Goal: Transaction & Acquisition: Purchase product/service

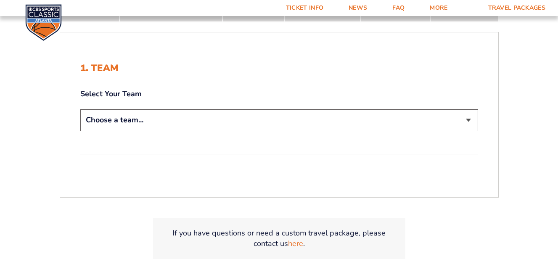
scroll to position [168, 0]
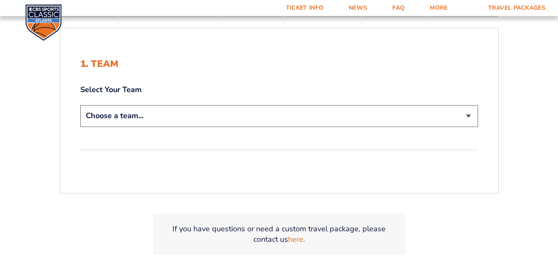
click at [469, 116] on select "Choose a team... Kentucky Wildcats Ohio State Buckeyes North Carolina Tar Heels…" at bounding box center [279, 115] width 398 height 21
select select "12956"
click at [80, 105] on select "Choose a team... Kentucky Wildcats Ohio State Buckeyes North Carolina Tar Heels…" at bounding box center [279, 115] width 398 height 21
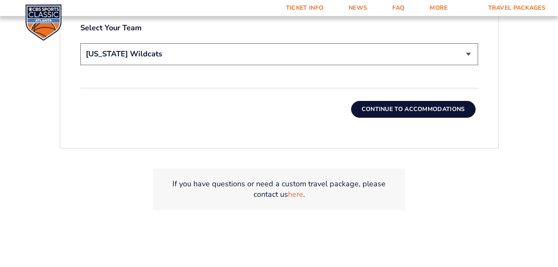
scroll to position [311, 0]
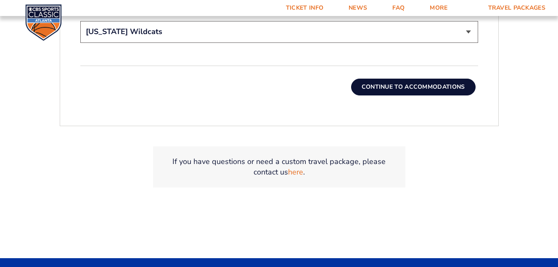
click at [414, 87] on button "Continue To Accommodations" at bounding box center [413, 87] width 124 height 17
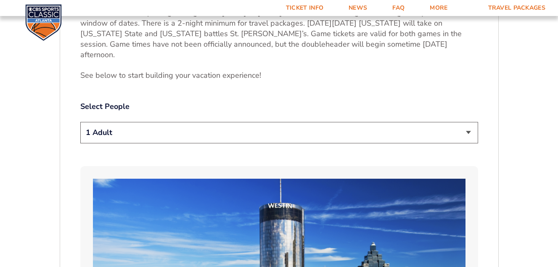
scroll to position [420, 0]
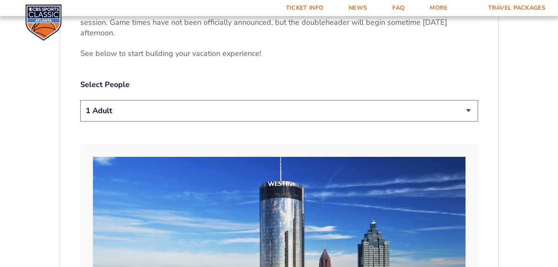
click at [468, 100] on select "1 Adult 2 Adults 3 Adults 4 Adults 2 Adults + 1 Child 2 Adults + 2 Children 2 A…" at bounding box center [279, 110] width 398 height 21
select select "2 Adults"
click at [80, 100] on select "1 Adult 2 Adults 3 Adults 4 Adults 2 Adults + 1 Child 2 Adults + 2 Children 2 A…" at bounding box center [279, 110] width 398 height 21
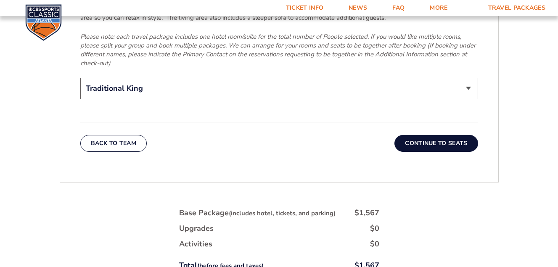
scroll to position [1387, 0]
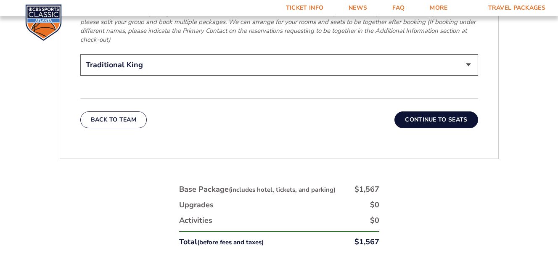
click at [432, 111] on button "Continue To Seats" at bounding box center [435, 119] width 83 height 17
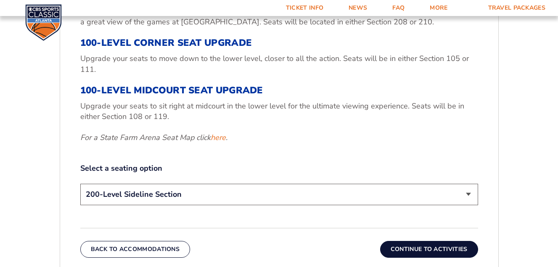
scroll to position [336, 0]
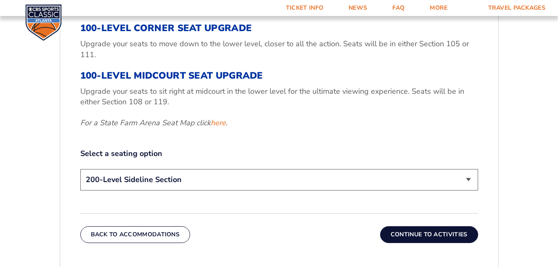
click at [470, 180] on select "200-Level Sideline Section 100-Level Corner Seat Upgrade (+$120 per person) 100…" at bounding box center [279, 179] width 398 height 21
select select "100-Level Midcourt Seat Upgrade"
click at [80, 169] on select "200-Level Sideline Section 100-Level Corner Seat Upgrade (+$120 per person) 100…" at bounding box center [279, 179] width 398 height 21
click at [418, 234] on button "Continue To Activities" at bounding box center [429, 234] width 98 height 17
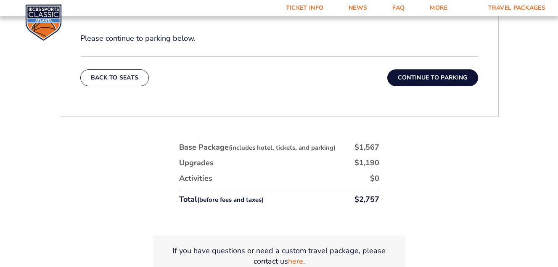
scroll to position [378, 0]
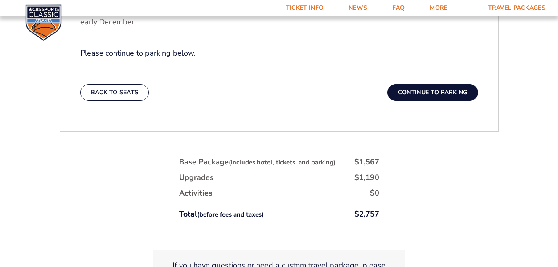
click at [406, 92] on button "Continue To Parking" at bounding box center [432, 92] width 91 height 17
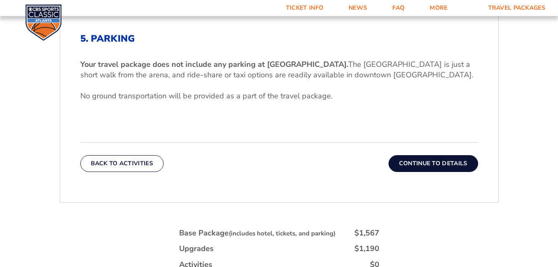
scroll to position [294, 0]
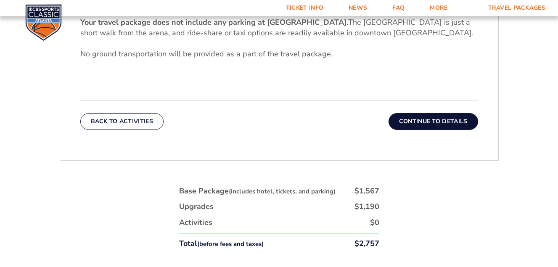
click at [428, 119] on button "Continue To Details" at bounding box center [433, 121] width 90 height 17
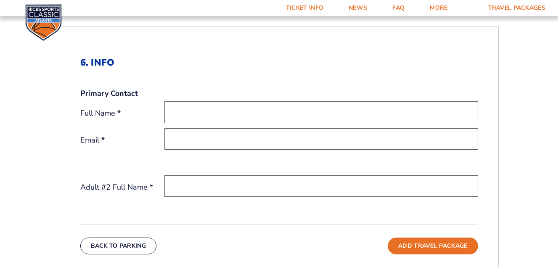
scroll to position [252, 0]
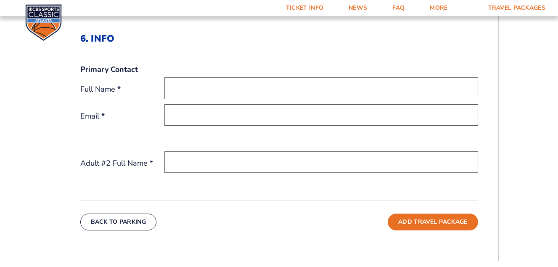
click at [192, 90] on input "text" at bounding box center [321, 87] width 314 height 21
type input "Michael Potter"
type input "bookoo703@yahoo.com"
type input "H"
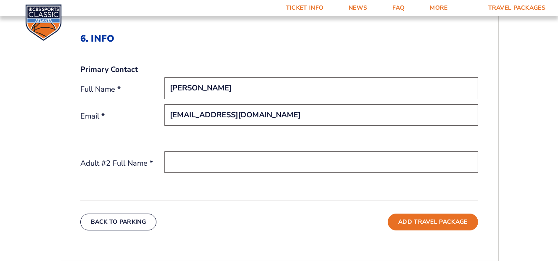
click at [260, 79] on input "Michael" at bounding box center [321, 87] width 314 height 21
click at [303, 219] on div "Back To Parking Add Travel Package" at bounding box center [279, 215] width 398 height 30
click at [215, 91] on input "Michael" at bounding box center [321, 87] width 314 height 21
click at [188, 90] on input "Michael" at bounding box center [321, 87] width 314 height 21
click at [199, 84] on input "Michael" at bounding box center [321, 87] width 314 height 21
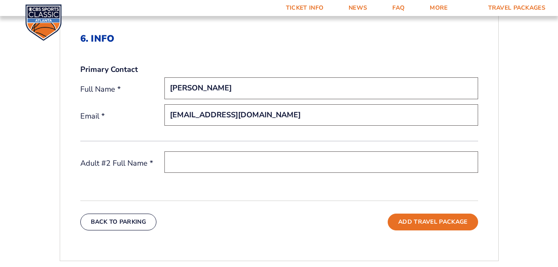
type input "Michael Potter"
click at [343, 224] on div "Back To Parking Add Travel Package" at bounding box center [279, 215] width 398 height 30
click at [198, 165] on input "text" at bounding box center [321, 161] width 314 height 21
type input "Hilda Legg"
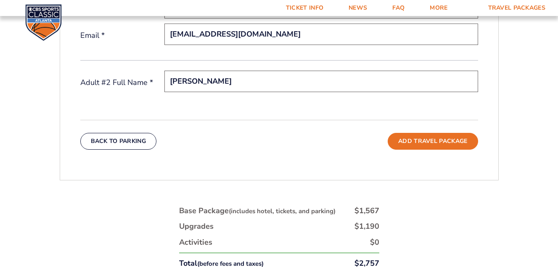
scroll to position [336, 0]
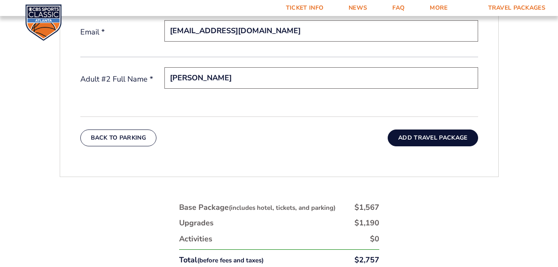
click at [442, 137] on button "Add Travel Package" at bounding box center [432, 137] width 90 height 17
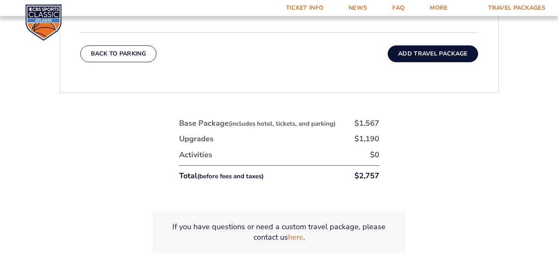
scroll to position [442, 0]
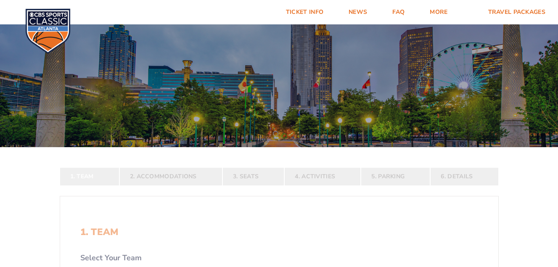
select select "12956"
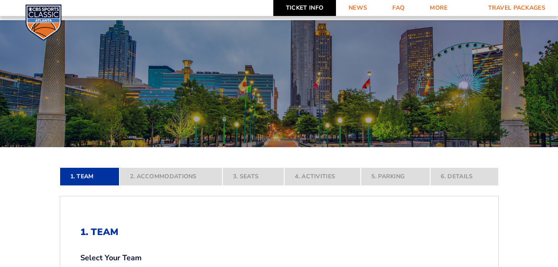
scroll to position [339, 0]
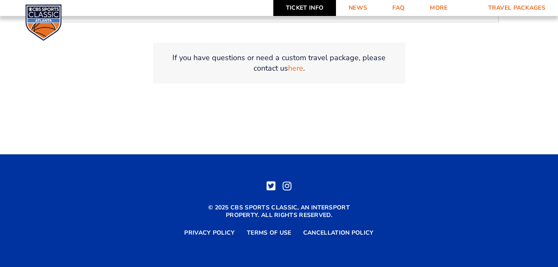
click at [303, 8] on link "Ticket Info" at bounding box center [304, 8] width 63 height 16
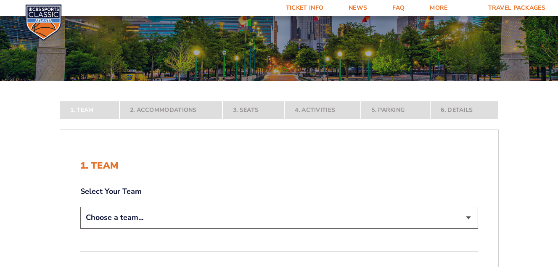
scroll to position [168, 0]
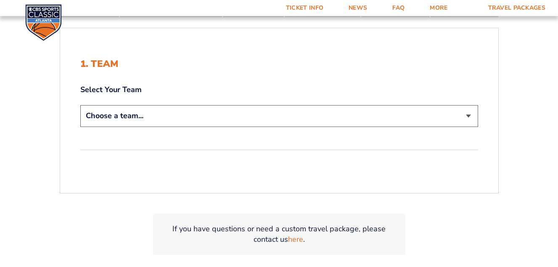
click at [465, 116] on select "Choose a team... Kentucky Wildcats Ohio State Buckeyes North Carolina Tar Heels…" at bounding box center [279, 115] width 398 height 21
select select "12956"
click at [80, 105] on select "Choose a team... Kentucky Wildcats Ohio State Buckeyes North Carolina Tar Heels…" at bounding box center [279, 115] width 398 height 21
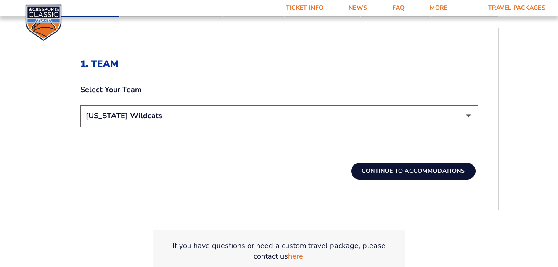
click at [434, 166] on button "Continue To Accommodations" at bounding box center [413, 171] width 124 height 17
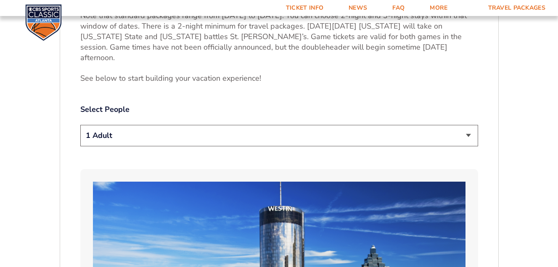
scroll to position [462, 0]
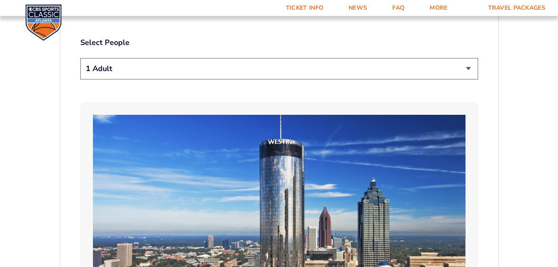
click at [468, 58] on select "1 Adult 2 Adults 3 Adults 4 Adults 2 Adults + 1 Child 2 Adults + 2 Children 2 A…" at bounding box center [279, 68] width 398 height 21
select select "3 Adults"
click at [80, 58] on select "1 Adult 2 Adults 3 Adults 4 Adults 2 Adults + 1 Child 2 Adults + 2 Children 2 A…" at bounding box center [279, 68] width 398 height 21
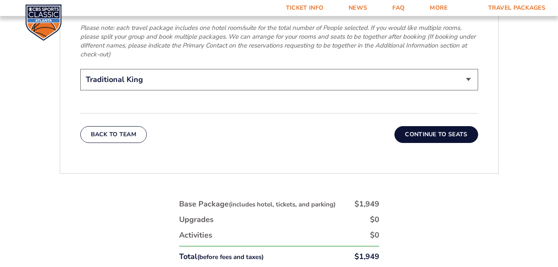
scroll to position [1387, 0]
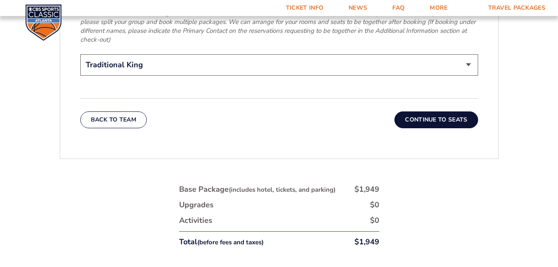
click at [440, 111] on button "Continue To Seats" at bounding box center [435, 119] width 83 height 17
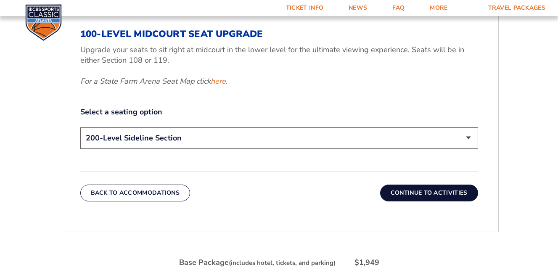
scroll to position [378, 0]
click at [469, 137] on select "200-Level Sideline Section 100-Level Corner Seat Upgrade (+$120 per person) 100…" at bounding box center [279, 137] width 398 height 21
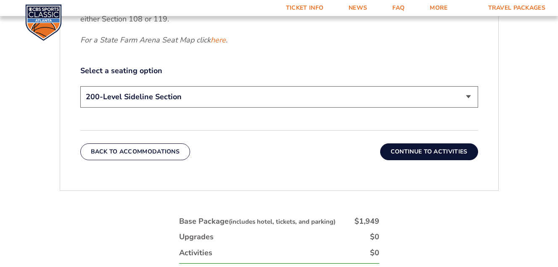
scroll to position [420, 0]
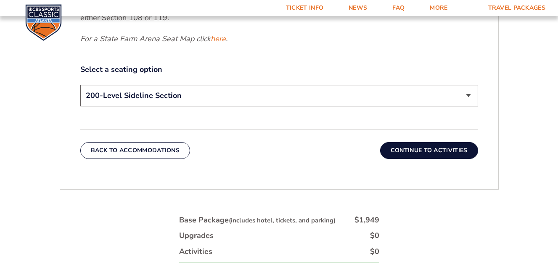
click at [468, 96] on select "200-Level Sideline Section 100-Level Corner Seat Upgrade (+$120 per person) 100…" at bounding box center [279, 95] width 398 height 21
click at [80, 85] on select "200-Level Sideline Section 100-Level Corner Seat Upgrade (+$120 per person) 100…" at bounding box center [279, 95] width 398 height 21
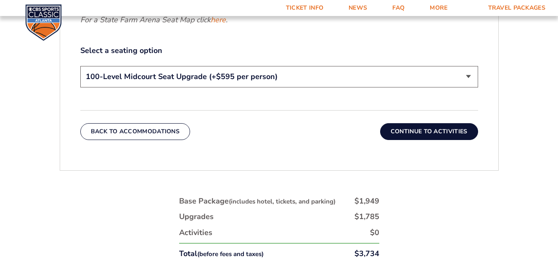
scroll to position [434, 0]
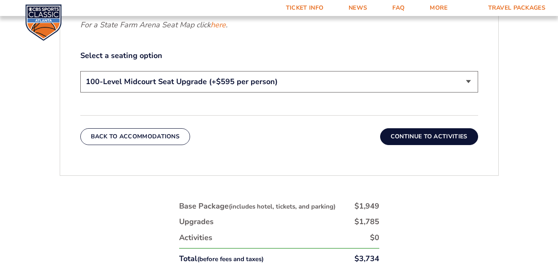
click at [467, 79] on select "200-Level Sideline Section 100-Level Corner Seat Upgrade (+$120 per person) 100…" at bounding box center [279, 81] width 398 height 21
select select "100-Level Corner Seat Upgrade"
click at [80, 71] on select "200-Level Sideline Section 100-Level Corner Seat Upgrade (+$120 per person) 100…" at bounding box center [279, 81] width 398 height 21
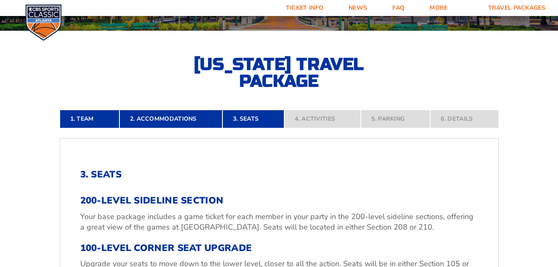
scroll to position [140, 0]
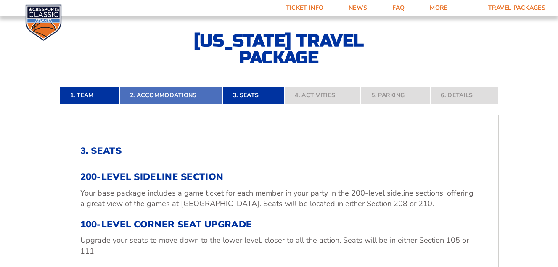
click at [158, 97] on link "2. Accommodations" at bounding box center [170, 95] width 103 height 18
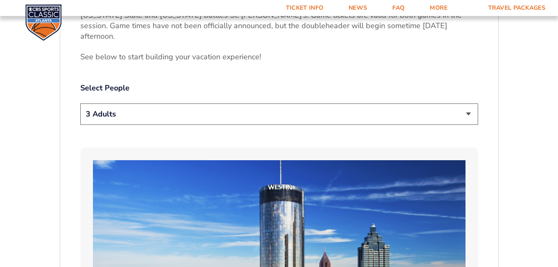
scroll to position [420, 0]
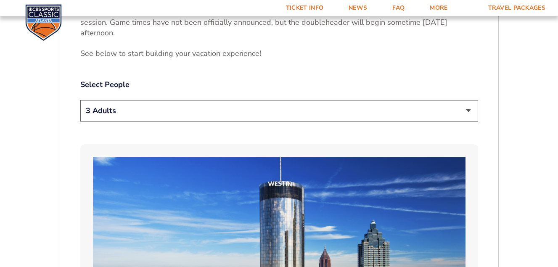
click at [468, 100] on select "1 Adult 2 Adults 3 Adults 4 Adults 2 Adults + 1 Child 2 Adults + 2 Children 2 A…" at bounding box center [279, 110] width 398 height 21
select select "4 Adults"
click at [80, 100] on select "1 Adult 2 Adults 3 Adults 4 Adults 2 Adults + 1 Child 2 Adults + 2 Children 2 A…" at bounding box center [279, 110] width 398 height 21
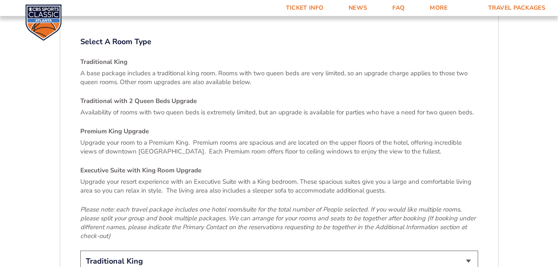
scroll to position [1219, 0]
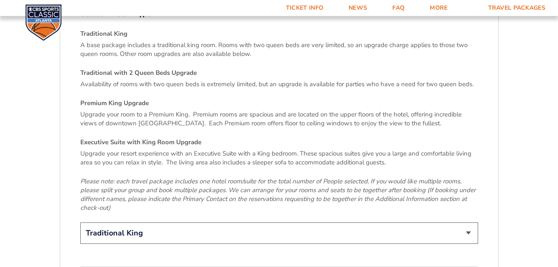
click at [177, 69] on h4 "Traditional with 2 Queen Beds Upgrade" at bounding box center [279, 73] width 398 height 9
click at [174, 80] on p "Availability of rooms with two queen beds is extremely limited, but an upgrade …" at bounding box center [279, 84] width 398 height 9
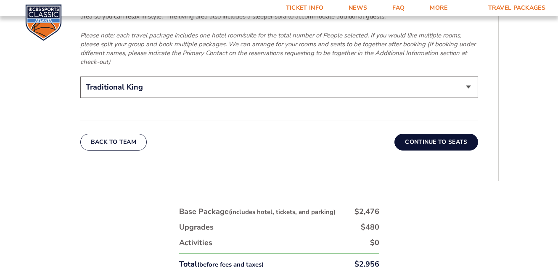
scroll to position [1387, 0]
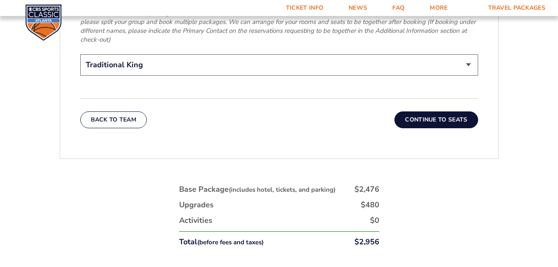
click at [414, 111] on button "Continue To Seats" at bounding box center [435, 119] width 83 height 17
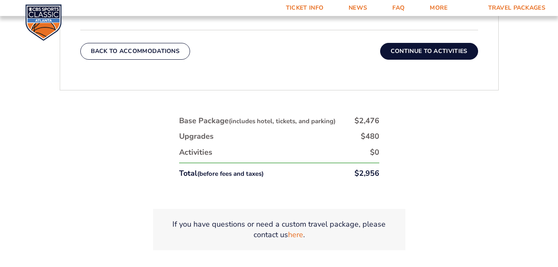
scroll to position [504, 0]
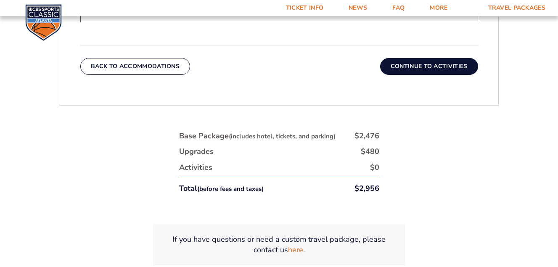
click at [411, 61] on button "Continue To Activities" at bounding box center [429, 66] width 98 height 17
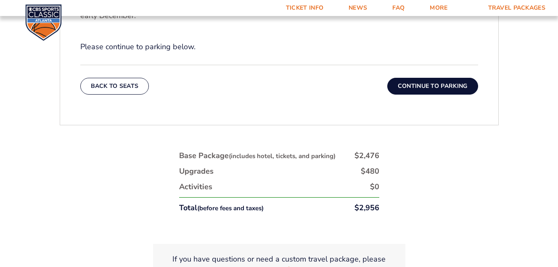
scroll to position [420, 0]
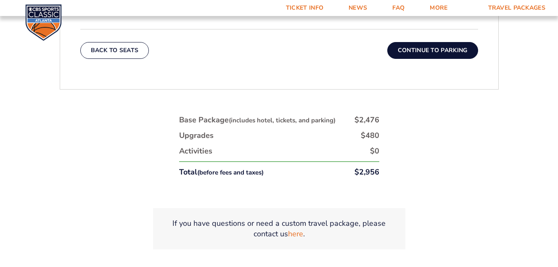
click at [415, 52] on button "Continue To Parking" at bounding box center [432, 50] width 91 height 17
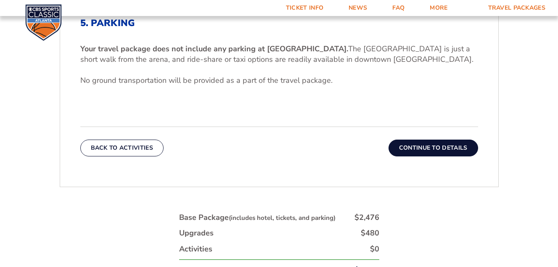
scroll to position [294, 0]
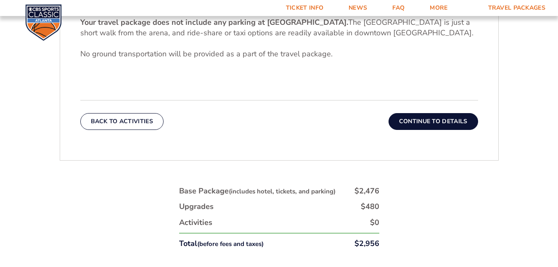
click at [427, 119] on button "Continue To Details" at bounding box center [433, 121] width 90 height 17
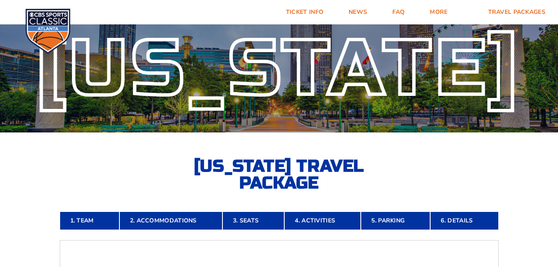
scroll to position [0, 0]
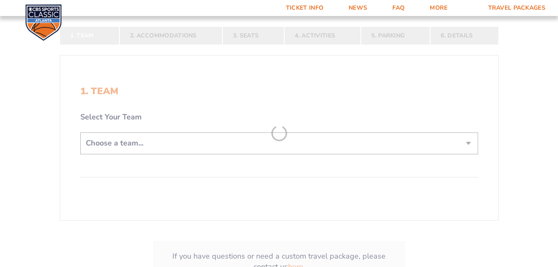
scroll to position [168, 0]
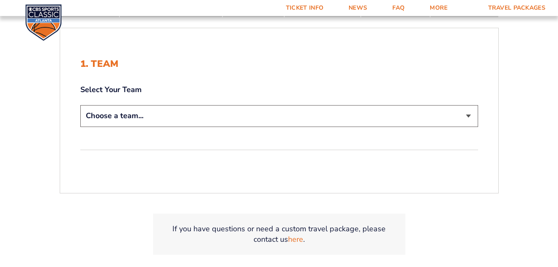
click at [469, 113] on select "Choose a team... [US_STATE] Wildcats [US_STATE] State Buckeyes [US_STATE] Tar H…" at bounding box center [279, 115] width 398 height 21
select select "12956"
click at [80, 105] on select "Choose a team... [US_STATE] Wildcats [US_STATE] State Buckeyes [US_STATE] Tar H…" at bounding box center [279, 115] width 398 height 21
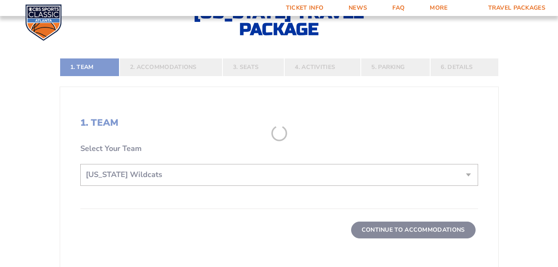
scroll to position [227, 0]
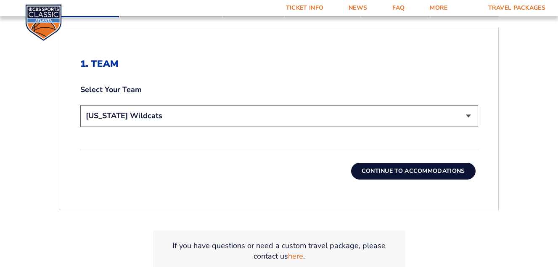
click at [368, 167] on button "Continue To Accommodations" at bounding box center [413, 171] width 124 height 17
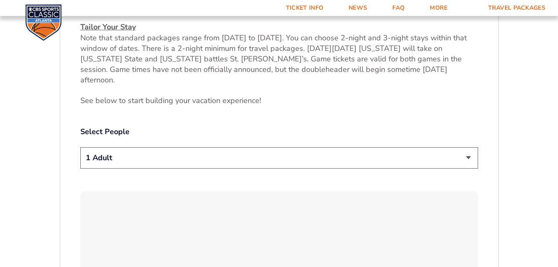
scroll to position [378, 0]
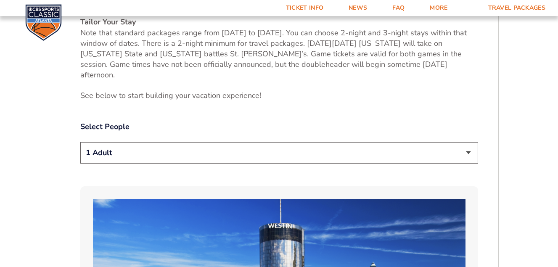
click at [469, 142] on select "1 Adult 2 Adults 3 Adults 4 Adults 2 Adults + 1 Child 2 Adults + 2 Children 2 A…" at bounding box center [279, 152] width 398 height 21
select select "3 Adults"
click at [80, 142] on select "1 Adult 2 Adults 3 Adults 4 Adults 2 Adults + 1 Child 2 Adults + 2 Children 2 A…" at bounding box center [279, 152] width 398 height 21
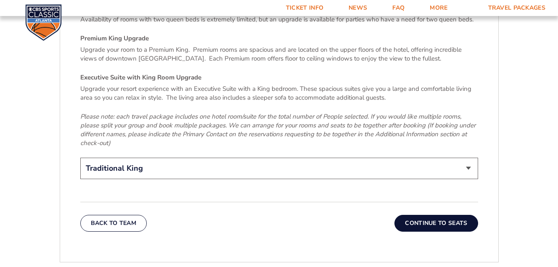
scroll to position [1303, 0]
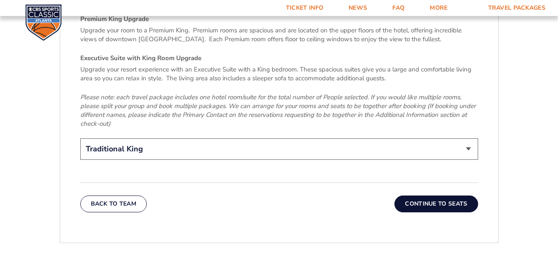
click at [435, 195] on button "Continue To Seats" at bounding box center [435, 203] width 83 height 17
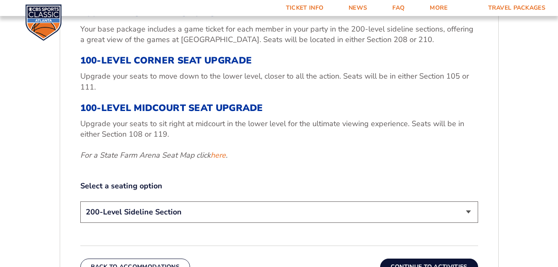
scroll to position [336, 0]
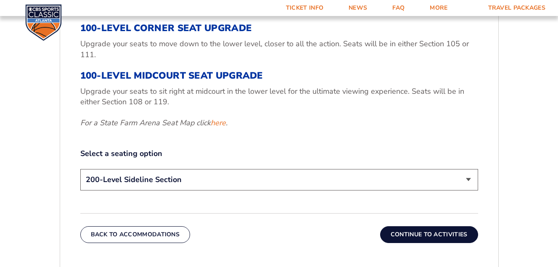
click at [468, 178] on select "200-Level Sideline Section 100-Level Corner Seat Upgrade (+$120 per person) 100…" at bounding box center [279, 179] width 398 height 21
select select "100-Level Midcourt Seat Upgrade"
click at [80, 169] on select "200-Level Sideline Section 100-Level Corner Seat Upgrade (+$120 per person) 100…" at bounding box center [279, 179] width 398 height 21
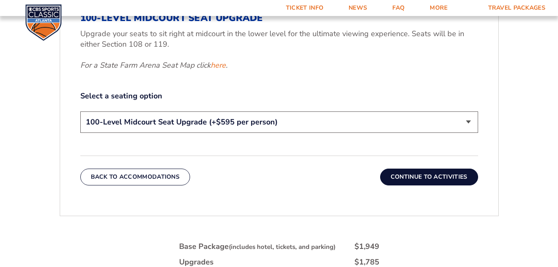
scroll to position [462, 0]
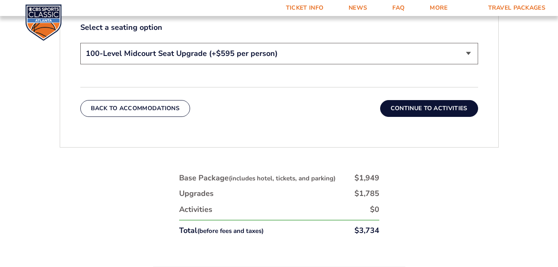
click at [436, 107] on button "Continue To Activities" at bounding box center [429, 108] width 98 height 17
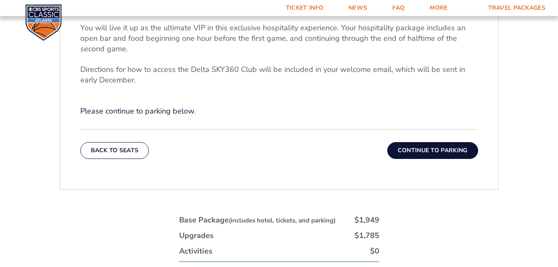
scroll to position [336, 0]
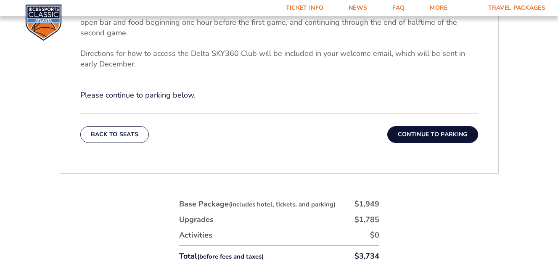
click at [445, 132] on button "Continue To Parking" at bounding box center [432, 134] width 91 height 17
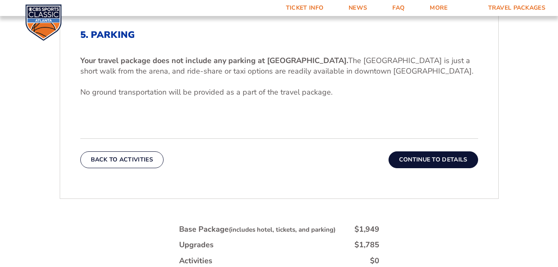
scroll to position [294, 0]
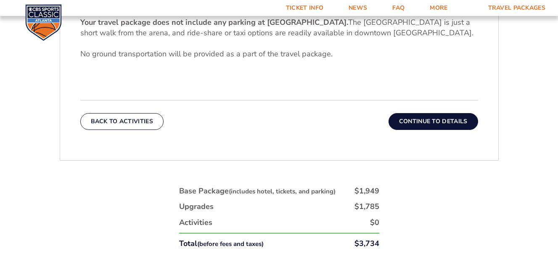
click at [448, 124] on button "Continue To Details" at bounding box center [433, 121] width 90 height 17
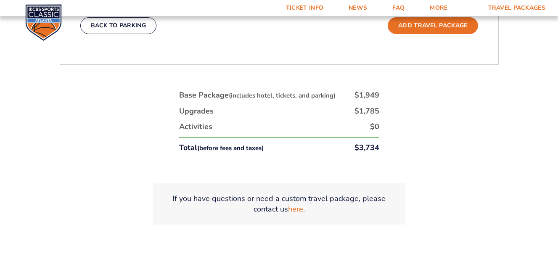
scroll to position [546, 0]
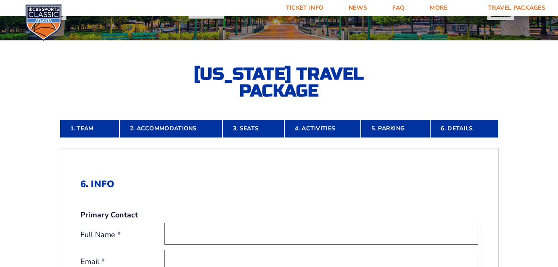
scroll to position [126, 0]
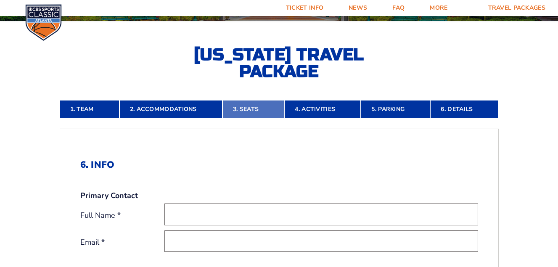
click at [247, 110] on link "3. Seats" at bounding box center [253, 109] width 62 height 18
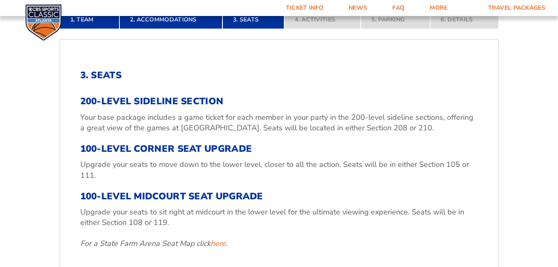
scroll to position [168, 0]
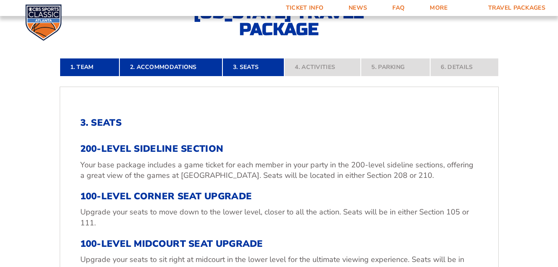
click at [242, 69] on nav "1. Team 2. Accommodations 3. Seats 4. Activities 5. Parking 6. Details" at bounding box center [279, 67] width 439 height 18
click at [246, 67] on nav "1. Team 2. Accommodations 3. Seats 4. Activities 5. Parking 6. Details" at bounding box center [279, 67] width 439 height 18
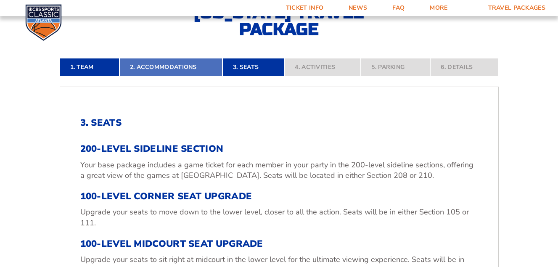
click at [191, 67] on link "2. Accommodations" at bounding box center [170, 67] width 103 height 18
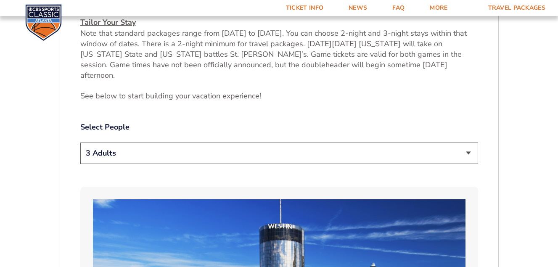
scroll to position [378, 0]
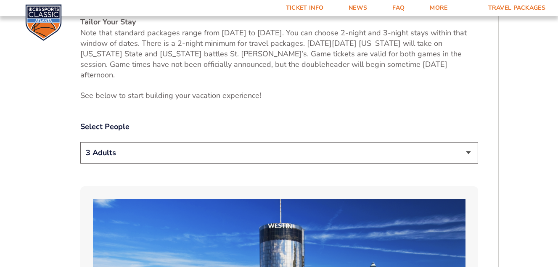
click at [468, 142] on select "1 Adult 2 Adults 3 Adults 4 Adults 2 Adults + 1 Child 2 Adults + 2 Children 2 A…" at bounding box center [279, 152] width 398 height 21
select select "4 Adults"
click at [80, 142] on select "1 Adult 2 Adults 3 Adults 4 Adults 2 Adults + 1 Child 2 Adults + 2 Children 2 A…" at bounding box center [279, 152] width 398 height 21
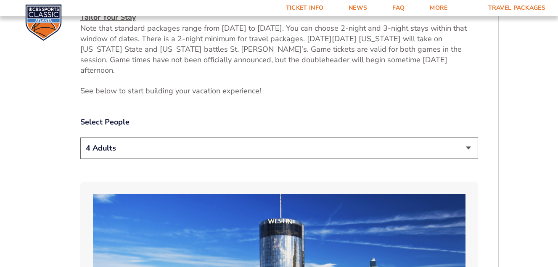
scroll to position [420, 0]
